Goal: Register for event/course

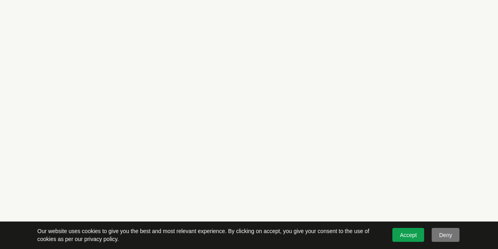
click at [407, 232] on link "Accept" at bounding box center [409, 235] width 32 height 14
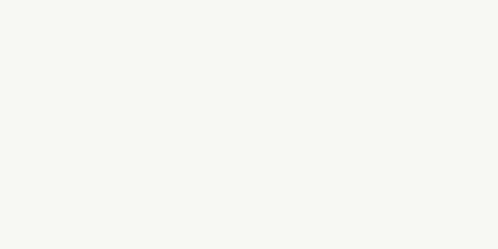
scroll to position [26, 0]
